Goal: Transaction & Acquisition: Purchase product/service

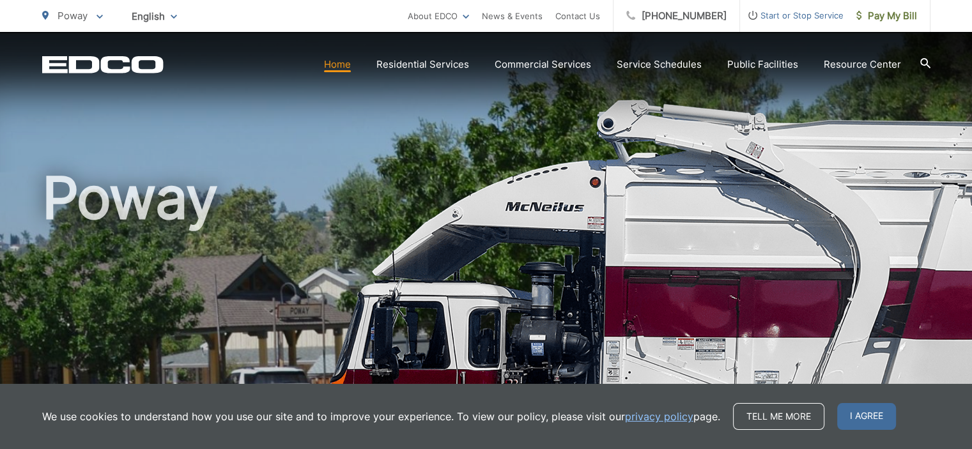
click at [857, 422] on span "I agree" at bounding box center [866, 416] width 59 height 27
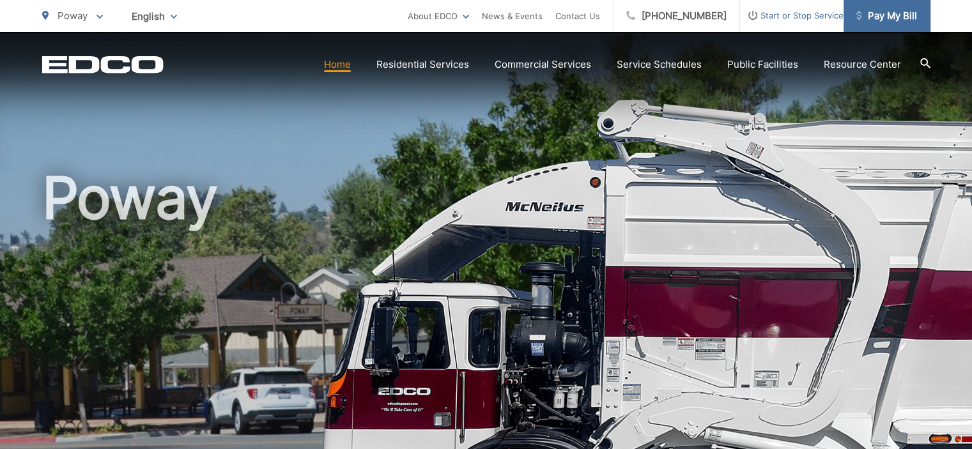
click at [896, 27] on link "Pay My Bill" at bounding box center [886, 16] width 87 height 32
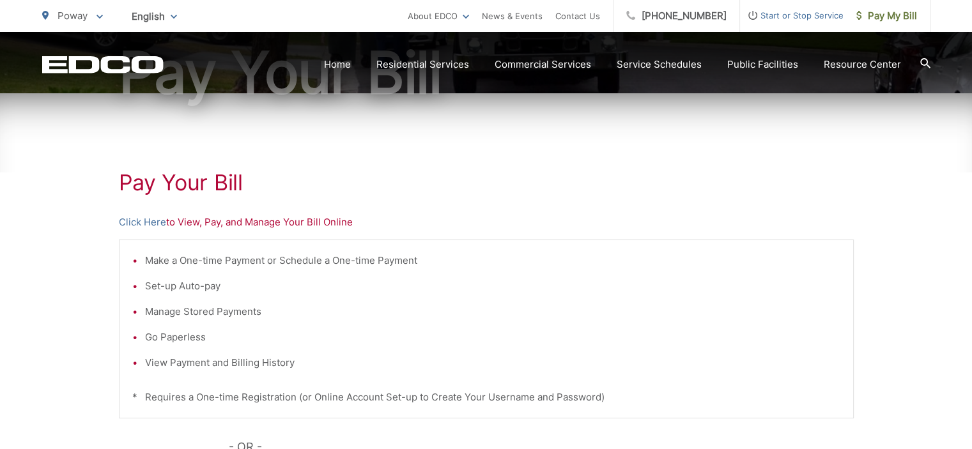
scroll to position [161, 0]
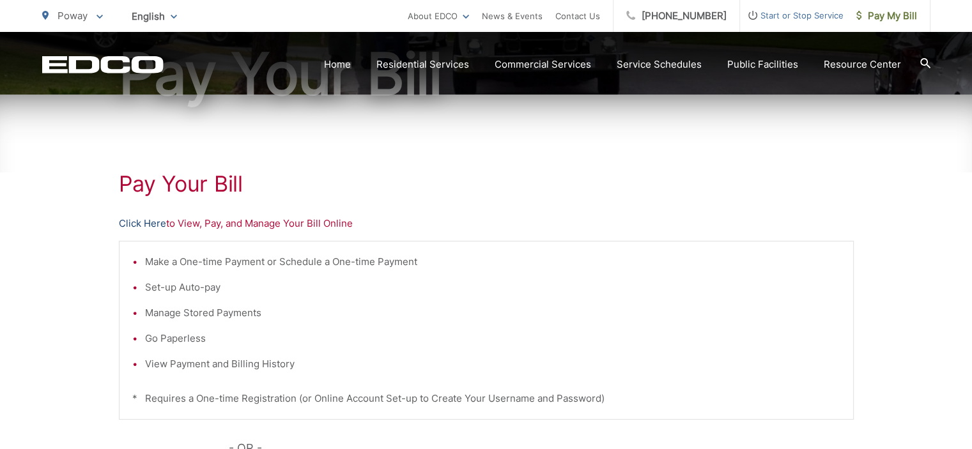
click at [137, 222] on link "Click Here" at bounding box center [142, 223] width 47 height 15
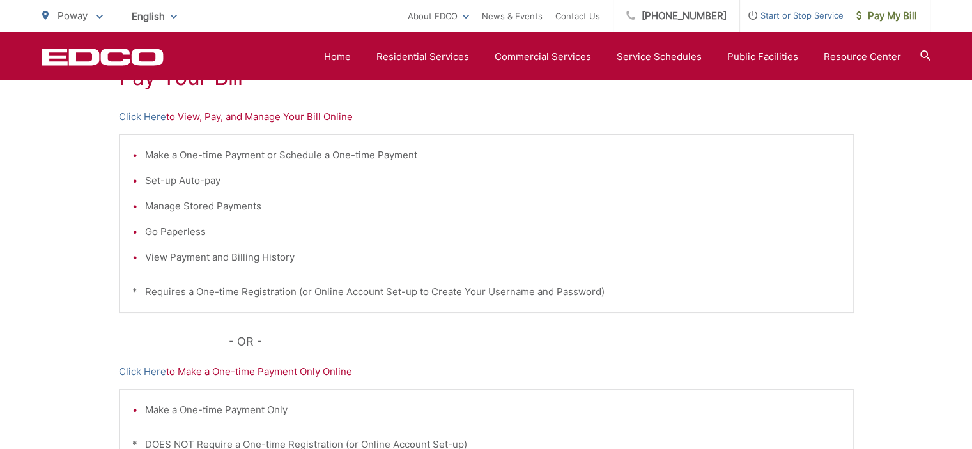
scroll to position [253, 0]
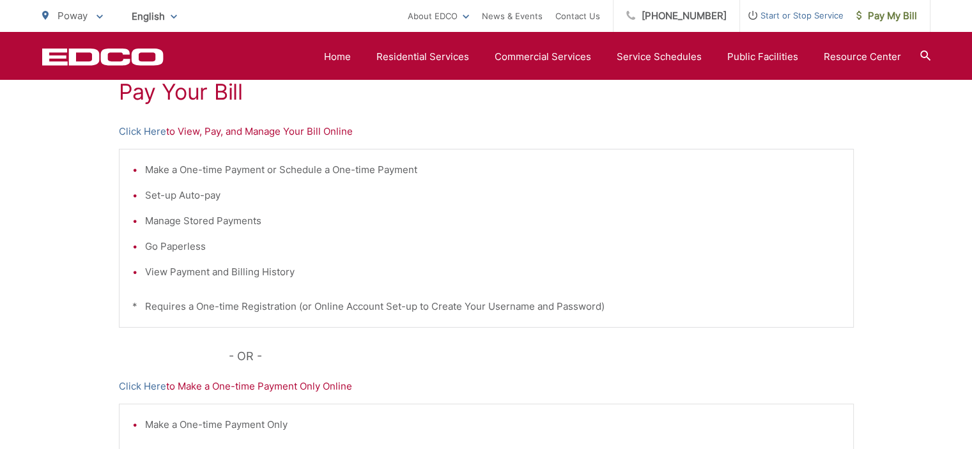
click at [275, 385] on p "Click Here to Make a One-time Payment Only Online" at bounding box center [486, 386] width 735 height 15
click at [142, 386] on link "Click Here" at bounding box center [142, 386] width 47 height 15
